Goal: Information Seeking & Learning: Learn about a topic

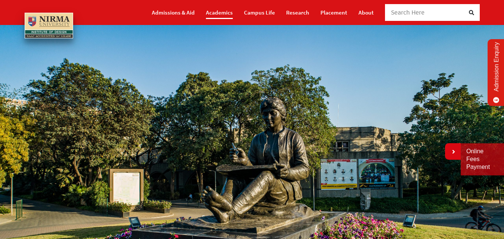
click at [216, 16] on link "Academics" at bounding box center [219, 12] width 27 height 13
click at [229, 16] on link "Academics" at bounding box center [219, 12] width 27 height 13
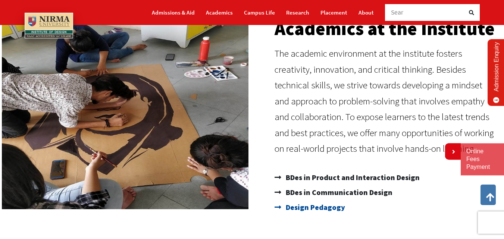
scroll to position [50, 0]
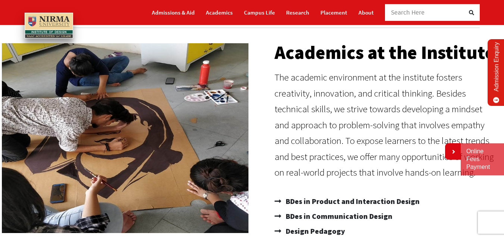
drag, startPoint x: 282, startPoint y: 188, endPoint x: 273, endPoint y: 185, distance: 9.2
click at [290, 215] on div "Academics at the Institute The academic environment at the institute fosters cr…" at bounding box center [386, 141] width 230 height 203
drag, startPoint x: 272, startPoint y: 178, endPoint x: 291, endPoint y: 208, distance: 34.9
click at [291, 211] on div "Academics at the Institute The academic environment at the institute fosters cr…" at bounding box center [386, 141] width 230 height 203
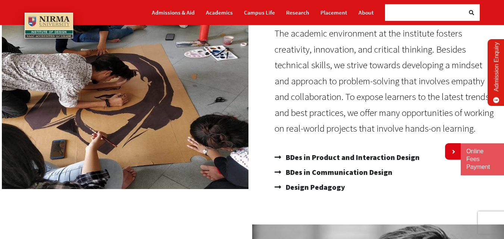
scroll to position [137, 0]
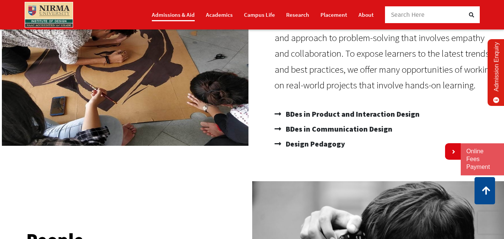
click at [187, 15] on link "Admissions & Aid" at bounding box center [173, 14] width 43 height 13
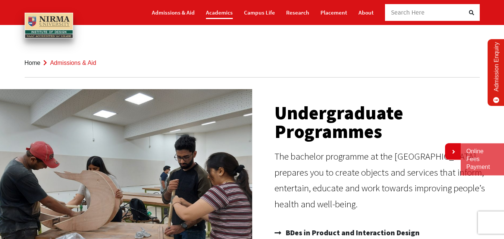
click at [222, 13] on link "Academics" at bounding box center [219, 12] width 27 height 13
